Goal: Task Accomplishment & Management: Manage account settings

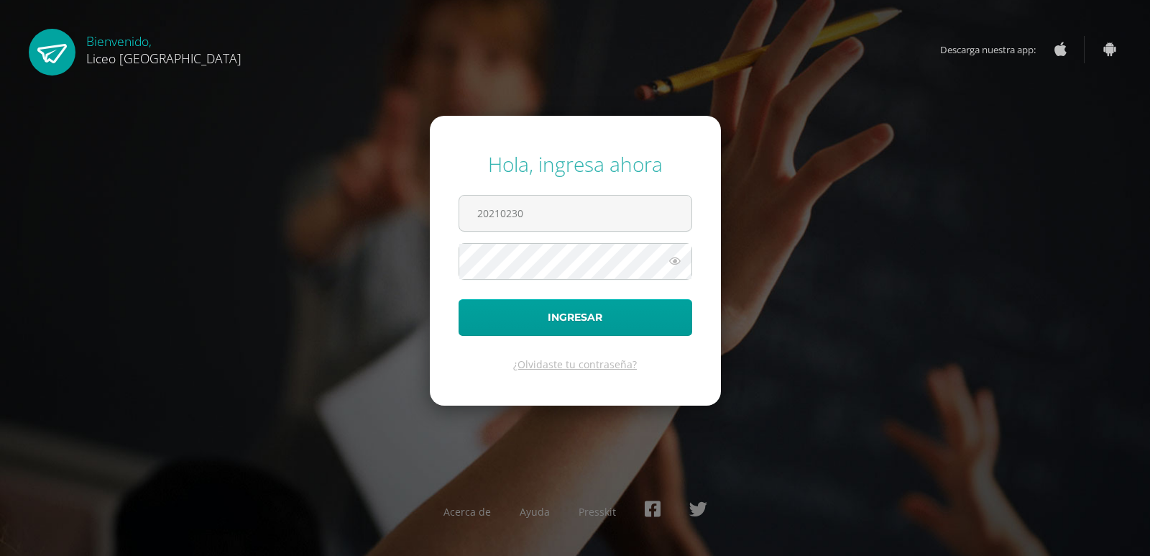
type input "20210230"
click at [677, 261] on icon at bounding box center [675, 260] width 19 height 17
click at [459, 299] on button "Ingresar" at bounding box center [576, 317] width 234 height 37
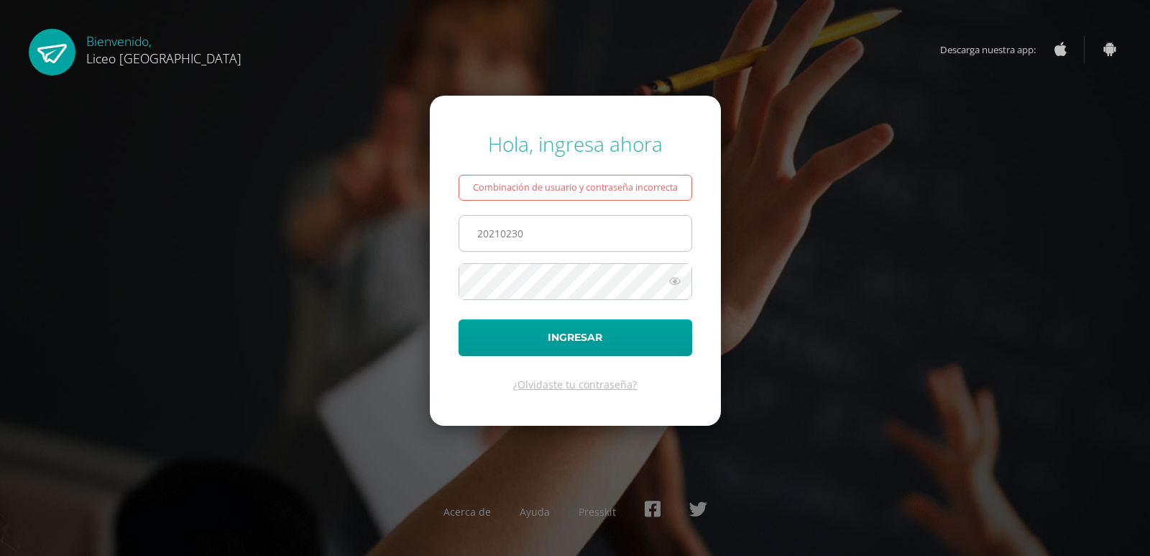
click at [588, 231] on input "20210230" at bounding box center [575, 233] width 232 height 35
click at [475, 223] on input "20210230" at bounding box center [575, 233] width 232 height 35
click at [557, 239] on input "20210230" at bounding box center [575, 233] width 232 height 35
click at [581, 390] on link "¿Olvidaste tu contraseña?" at bounding box center [575, 384] width 124 height 14
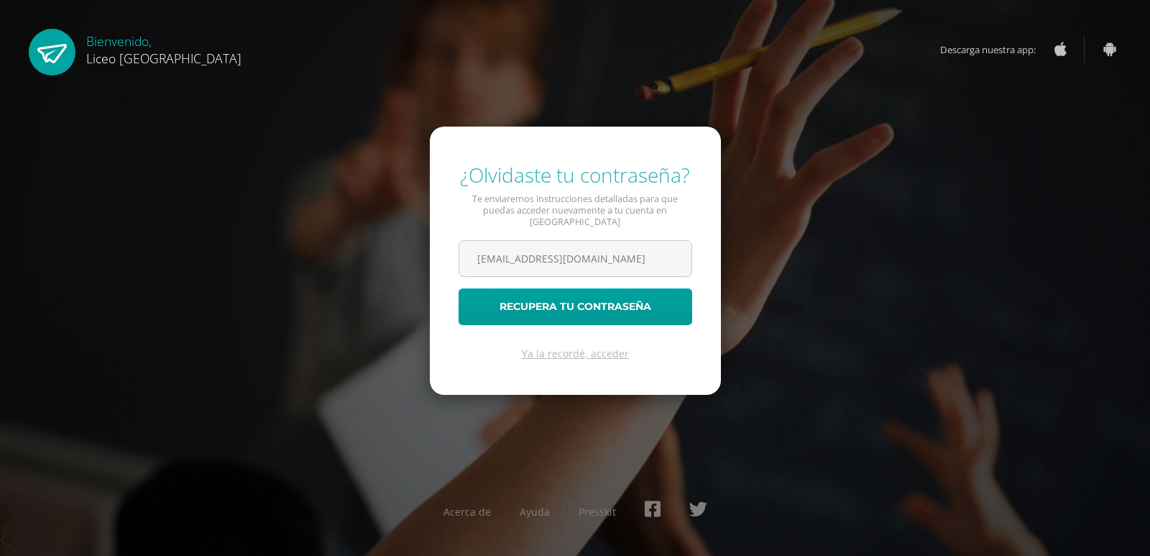
type input "[EMAIL_ADDRESS][DOMAIN_NAME]"
click at [459, 288] on button "Recupera tu contraseña" at bounding box center [576, 306] width 234 height 37
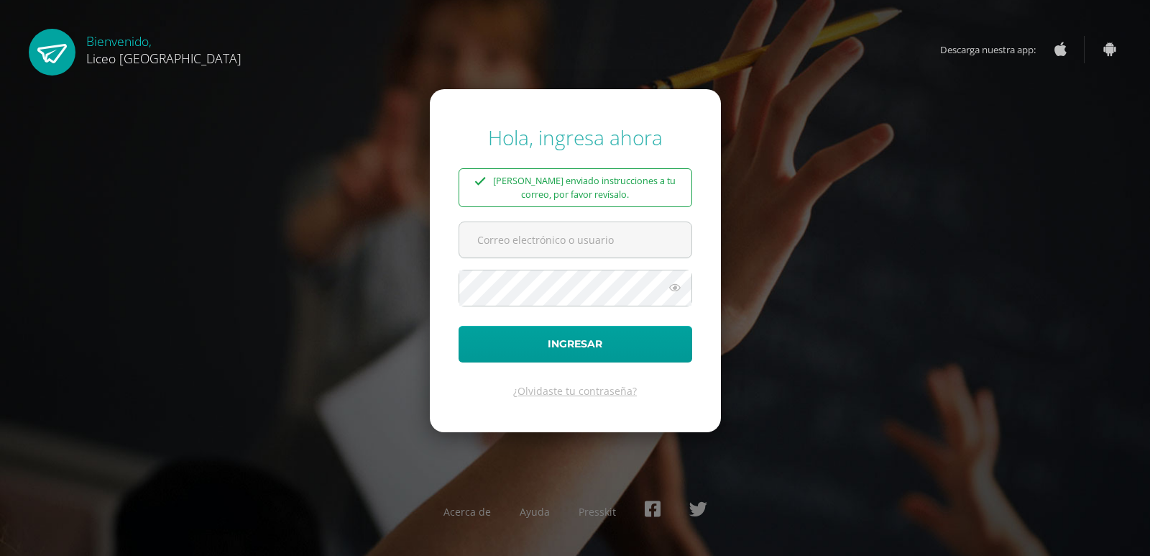
type input "[EMAIL_ADDRESS][DOMAIN_NAME]"
click at [594, 395] on link "¿Olvidaste tu contraseña?" at bounding box center [575, 391] width 124 height 14
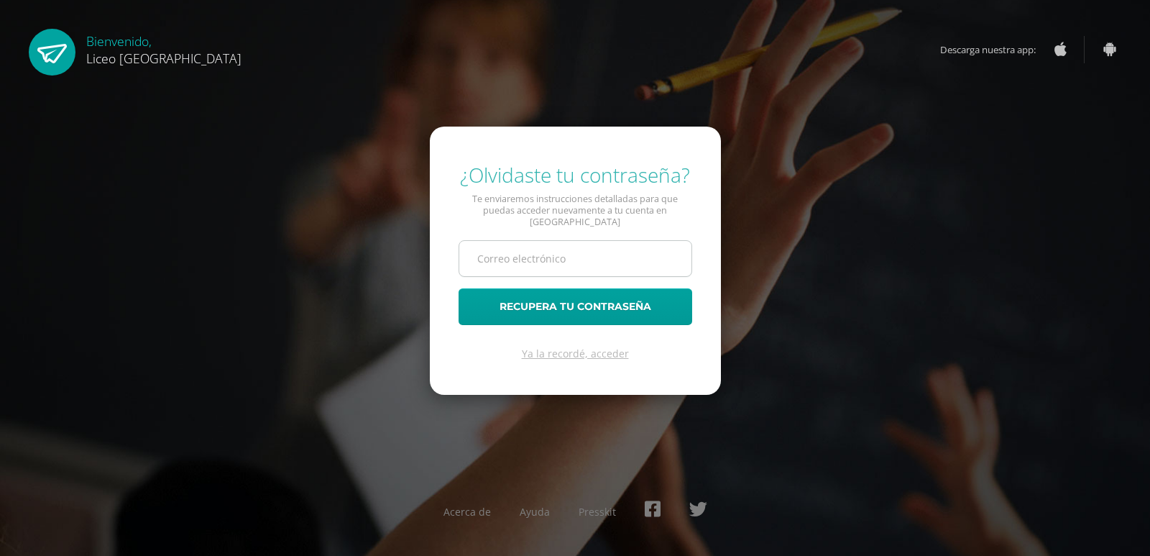
click at [584, 252] on input "text" at bounding box center [575, 258] width 232 height 35
type input "[EMAIL_ADDRESS][DOMAIN_NAME]"
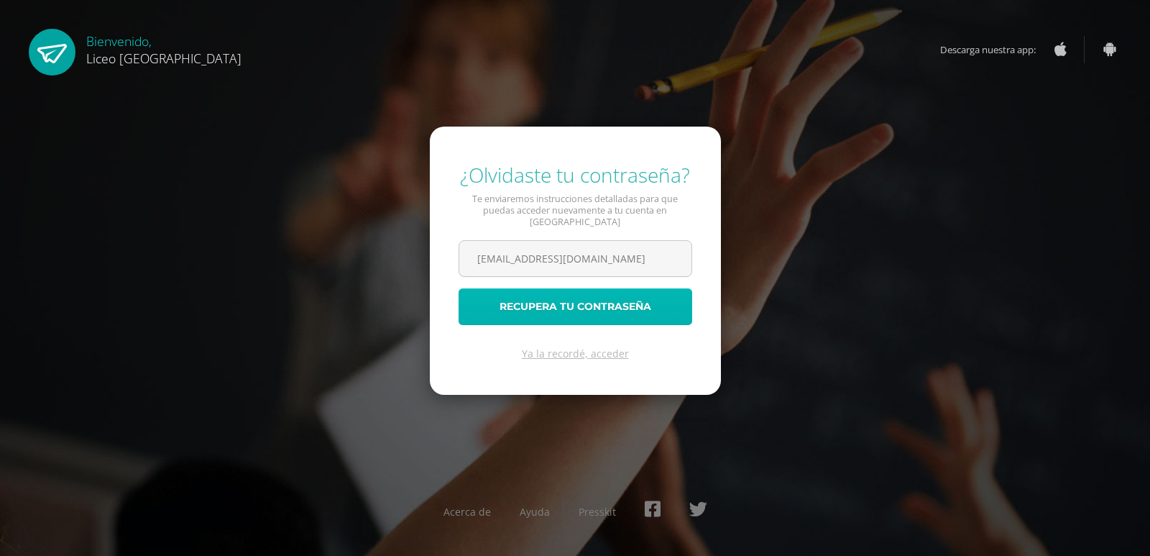
click at [483, 294] on button "Recupera tu contraseña" at bounding box center [576, 306] width 234 height 37
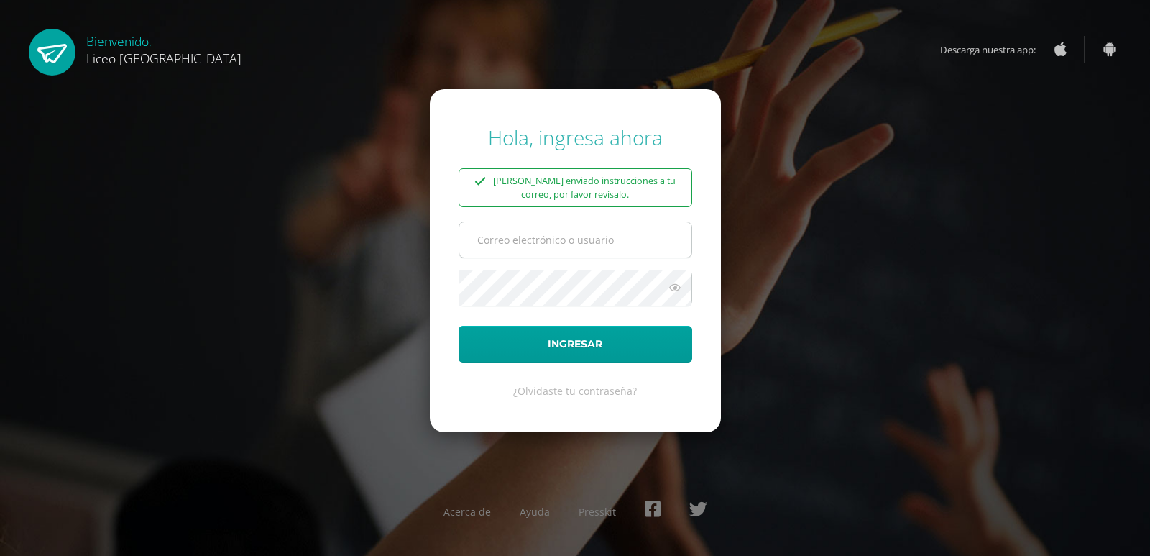
click at [536, 246] on input "text" at bounding box center [575, 239] width 232 height 35
type input "20210230@liceoguatemala.edu.gt"
click at [459, 326] on button "Ingresar" at bounding box center [576, 344] width 234 height 37
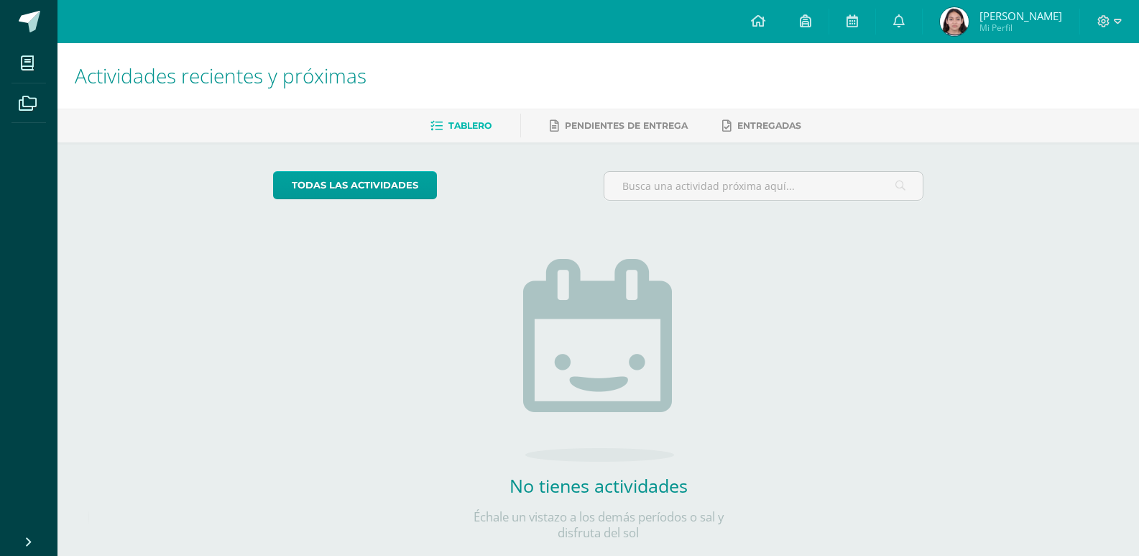
click at [737, 281] on div "No tienes actividades Échale un vistazo a los demás períodos o sal y disfruta d…" at bounding box center [599, 376] width 288 height 329
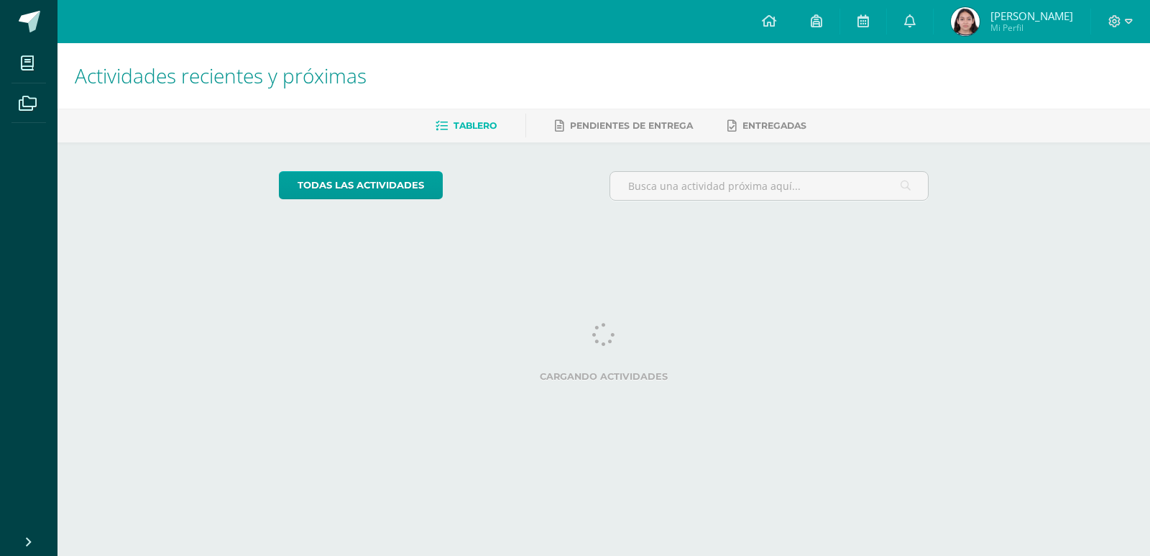
click at [989, 9] on span "Valentina Mi Perfil" at bounding box center [1012, 21] width 128 height 29
click at [980, 19] on img at bounding box center [965, 21] width 29 height 29
click at [1130, 15] on icon at bounding box center [1129, 21] width 8 height 13
click at [1095, 90] on link "Cerrar sesión" at bounding box center [1076, 98] width 114 height 21
